Goal: Task Accomplishment & Management: Complete application form

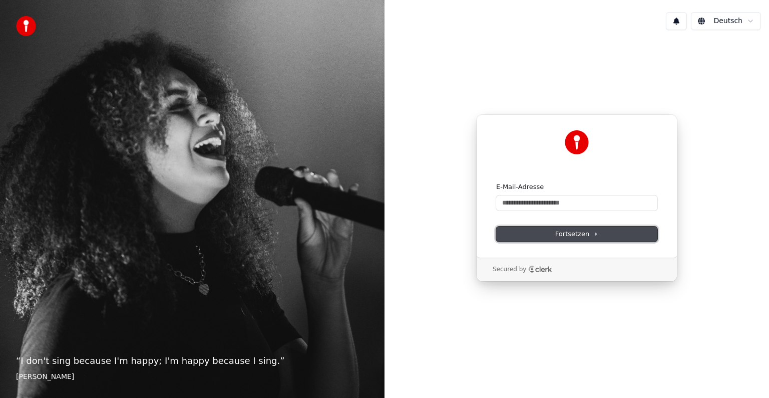
click at [589, 236] on span "Fortsetzen" at bounding box center [576, 233] width 43 height 9
click at [512, 206] on input "E-Mail-Adresse" at bounding box center [576, 202] width 161 height 15
click at [718, 54] on div "Weiter mit Google oder E-Mail-Adresse Fortsetzen Secured by" at bounding box center [577, 198] width 385 height 320
click at [731, 21] on html "“ Music is the universal language of mankind. ” [PERSON_NAME] 1 Deutsch Weiter …" at bounding box center [384, 199] width 769 height 398
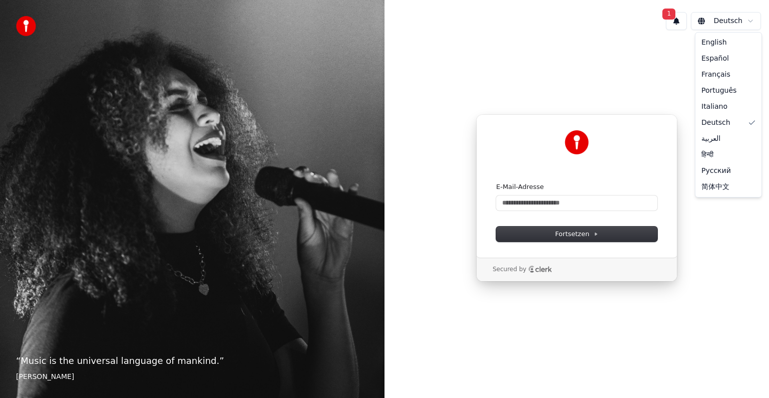
click at [627, 70] on html "“ Music is the universal language of mankind. ” [PERSON_NAME] 1 Deutsch Weiter …" at bounding box center [384, 199] width 769 height 398
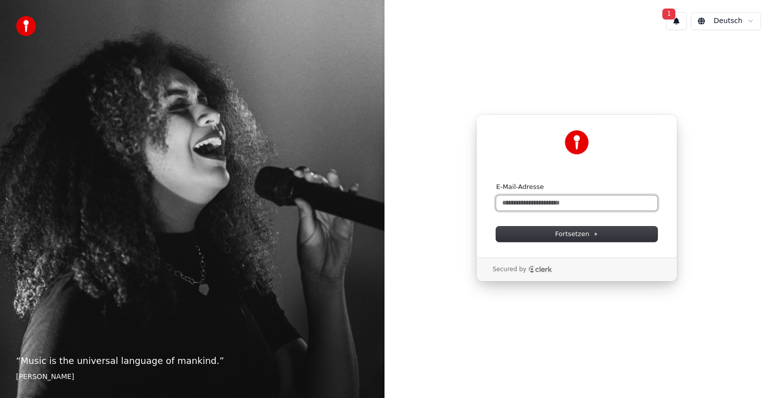
click at [548, 202] on input "E-Mail-Adresse" at bounding box center [576, 202] width 161 height 15
type input "*"
click at [459, 264] on div "Weiter mit Google oder E-Mail-Adresse Fortsetzen Secured by" at bounding box center [577, 198] width 385 height 320
click at [676, 17] on button "1" at bounding box center [676, 21] width 21 height 18
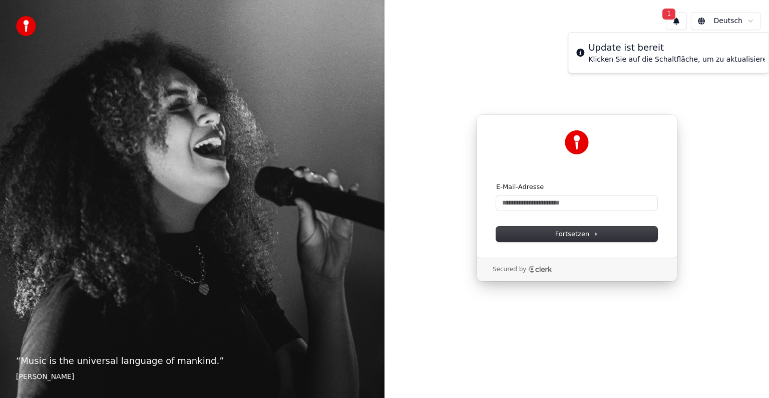
scroll to position [0, 44]
